Goal: Find specific page/section

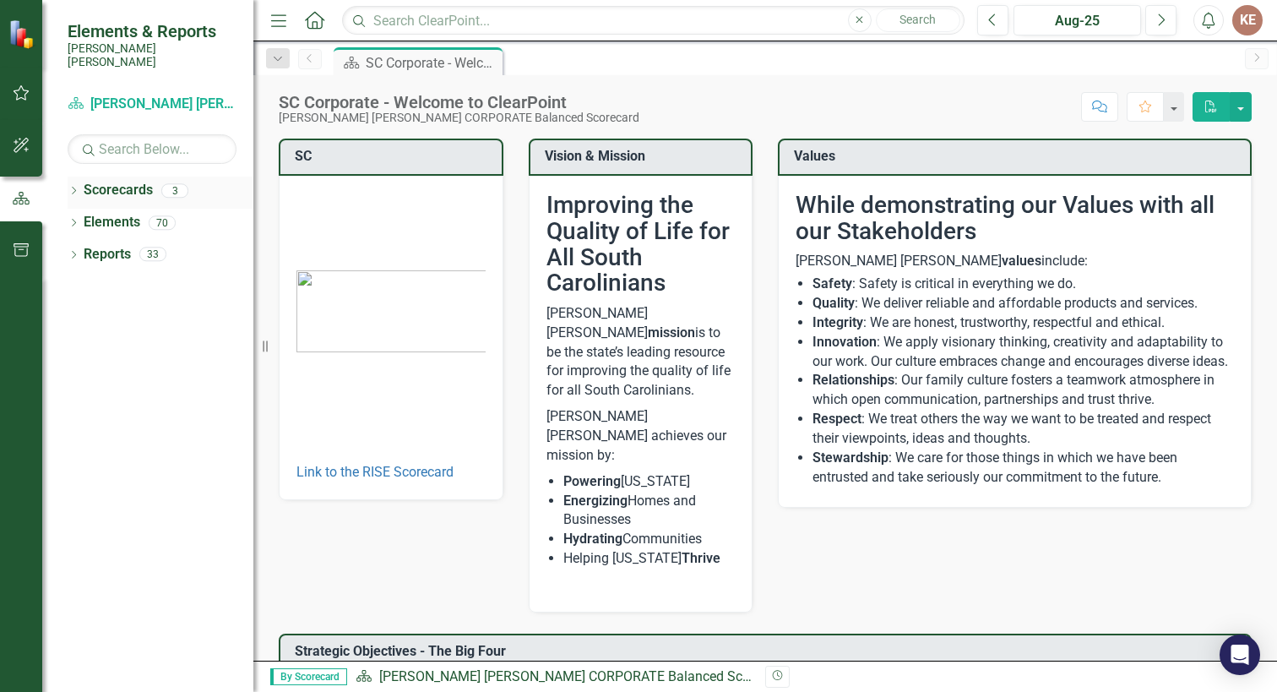
click at [74, 188] on icon "Dropdown" at bounding box center [74, 192] width 12 height 9
click at [90, 215] on div "Dropdown" at bounding box center [84, 222] width 17 height 14
click at [121, 245] on link "ERM" at bounding box center [182, 254] width 144 height 19
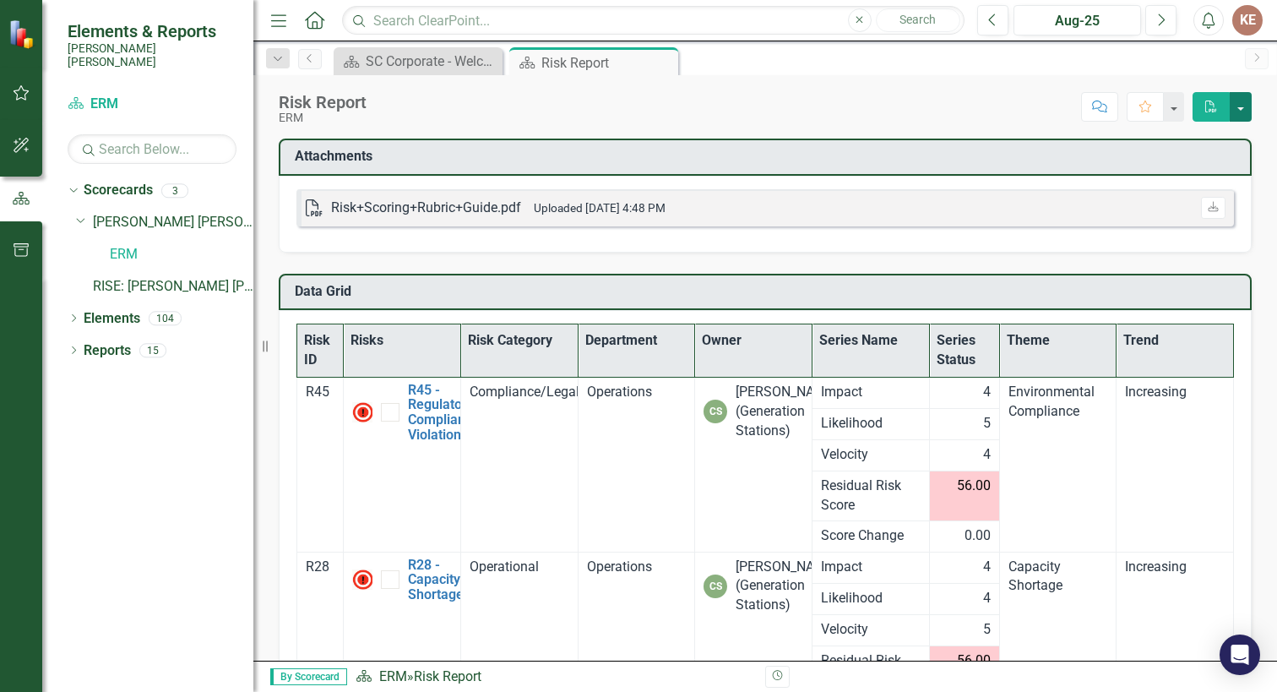
click at [1240, 107] on button "button" at bounding box center [1241, 107] width 22 height 30
click at [934, 117] on div "Score: N/A Aug-25 Completed Comment Favorite PDF" at bounding box center [813, 106] width 877 height 29
click at [212, 258] on div "ERM" at bounding box center [173, 257] width 160 height 32
click at [212, 277] on link "RISE: Santee Cooper Recognizing Innovation, Safety and Excellence" at bounding box center [173, 286] width 160 height 19
